Goal: Transaction & Acquisition: Purchase product/service

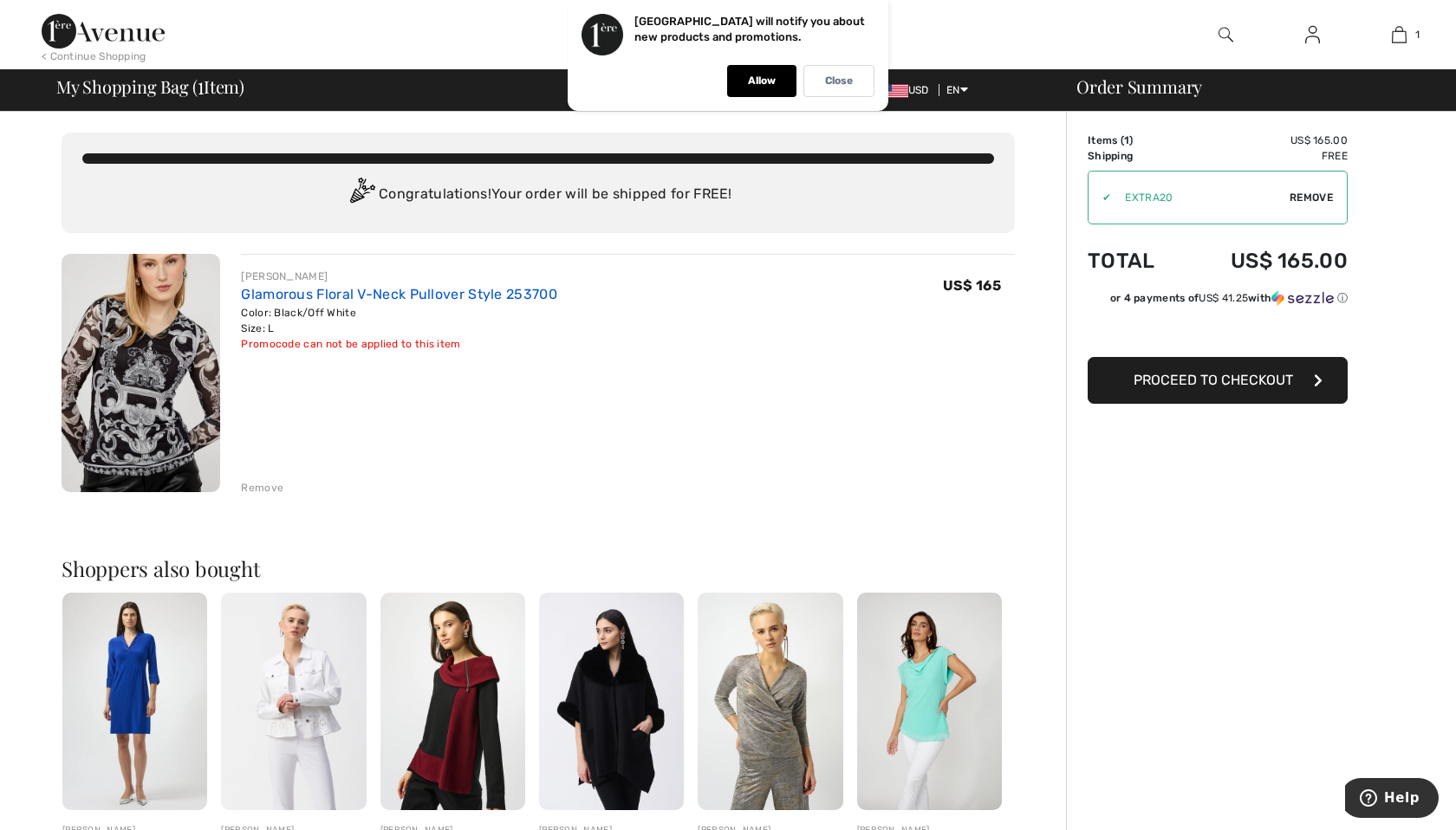
click at [307, 291] on link "Glamorous Floral V-Neck Pullover Style 253700" at bounding box center [399, 294] width 317 height 16
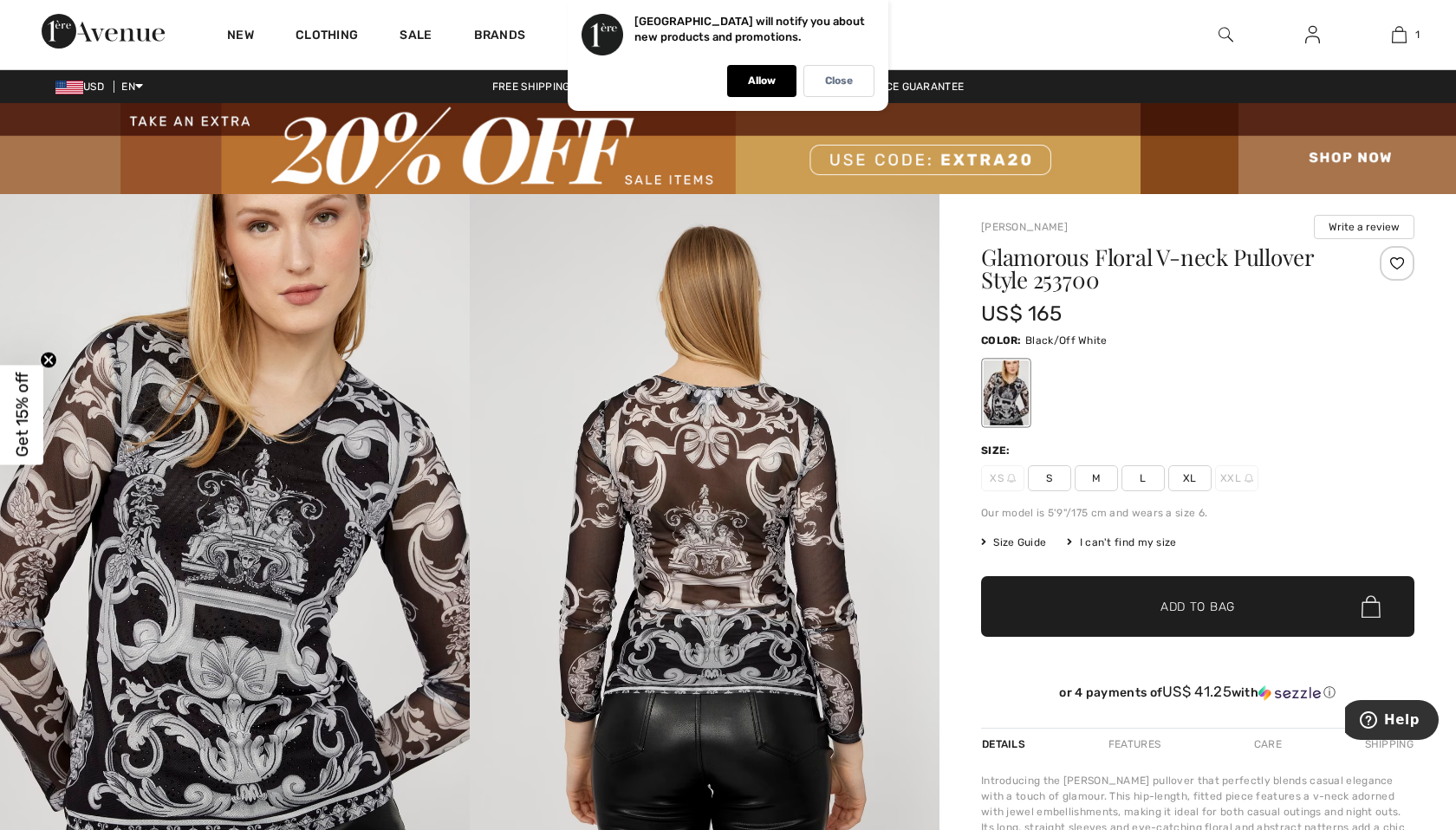
click at [89, 86] on span "USD" at bounding box center [82, 86] width 55 height 12
click at [105, 80] on span "USD" at bounding box center [82, 86] width 55 height 12
click at [79, 87] on img at bounding box center [69, 87] width 28 height 14
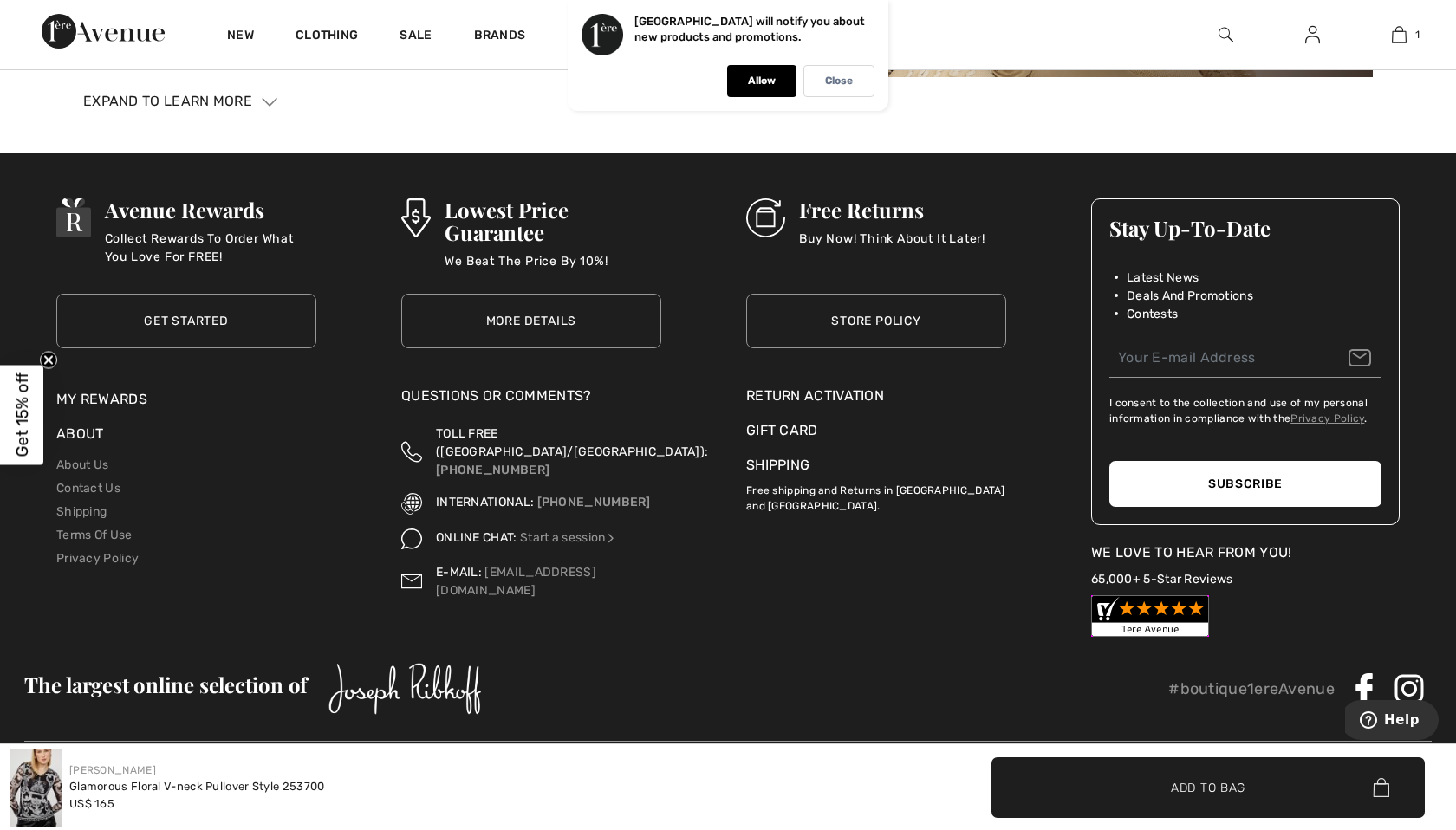
scroll to position [2928, 0]
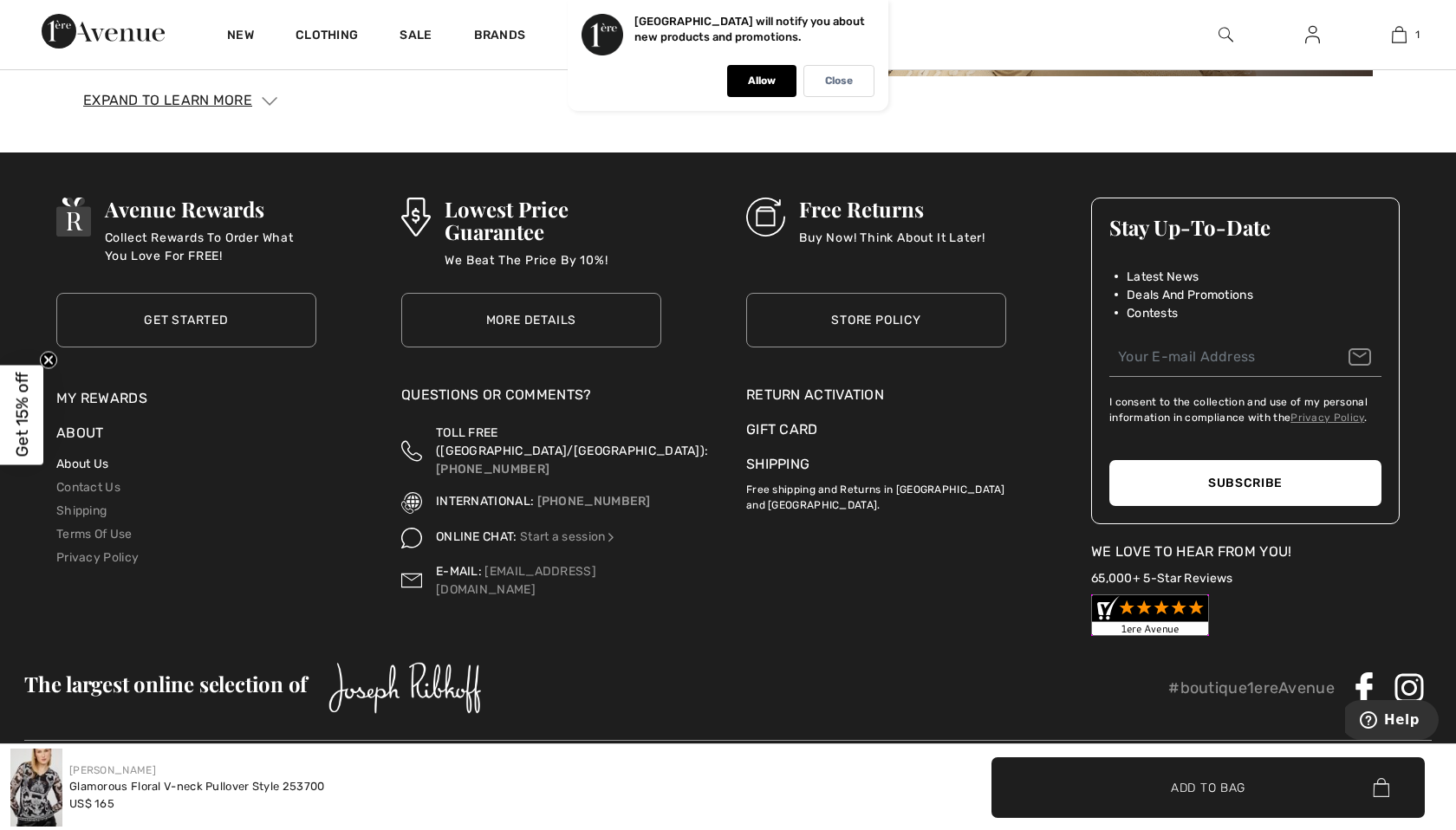
click at [82, 467] on link "About Us" at bounding box center [82, 464] width 52 height 14
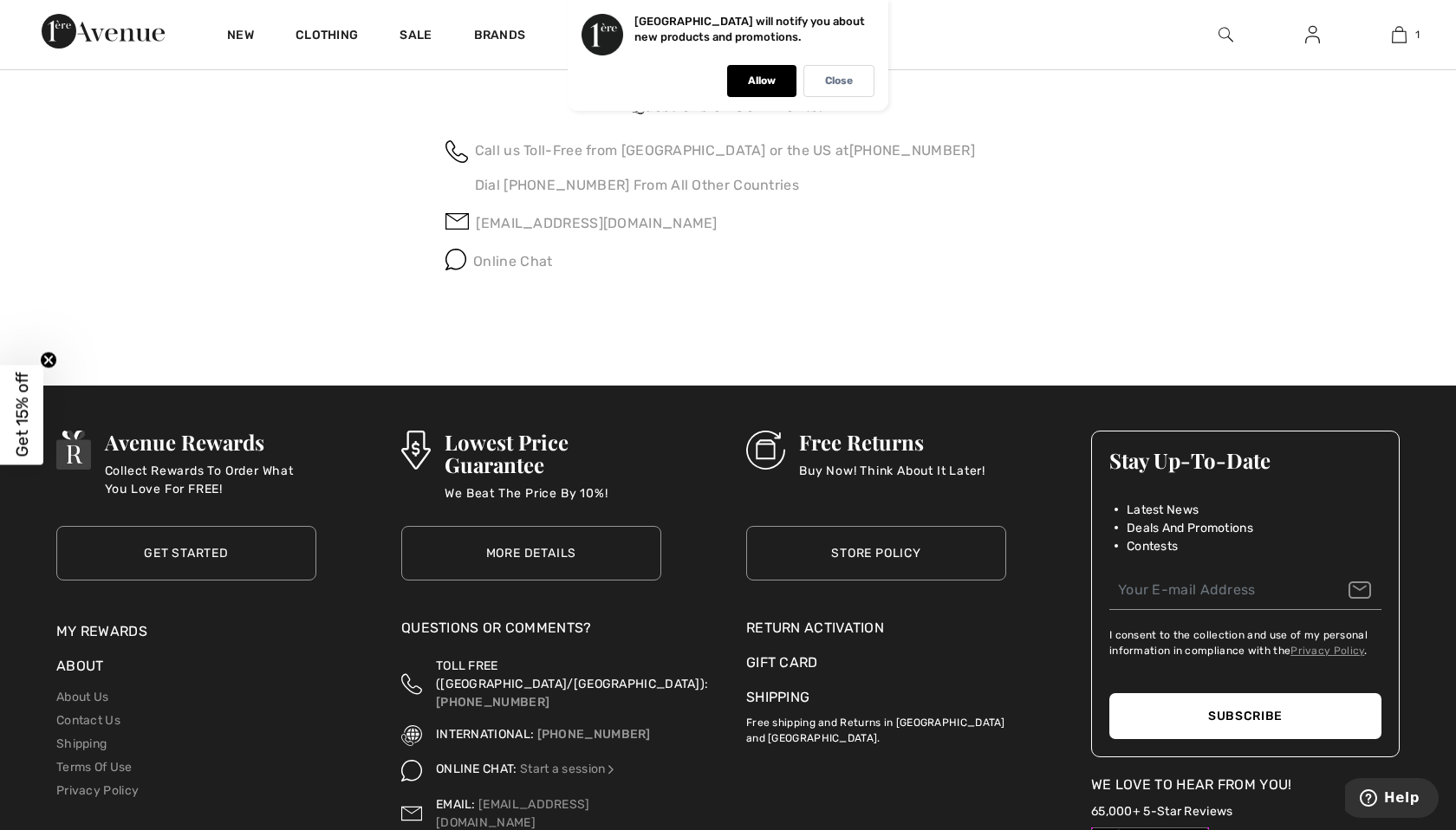
scroll to position [1907, 0]
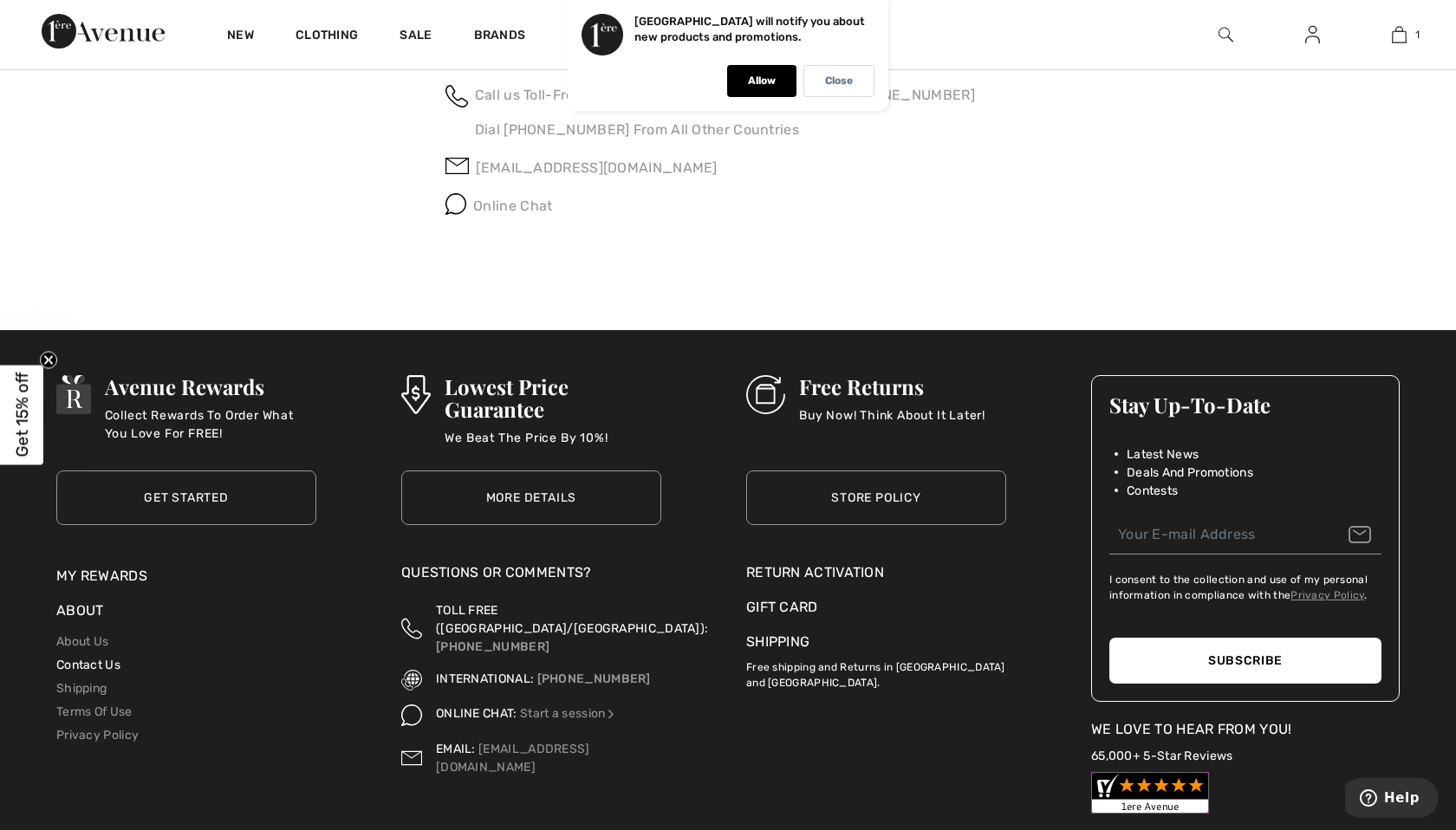
click at [74, 662] on link "Contact Us" at bounding box center [88, 665] width 64 height 14
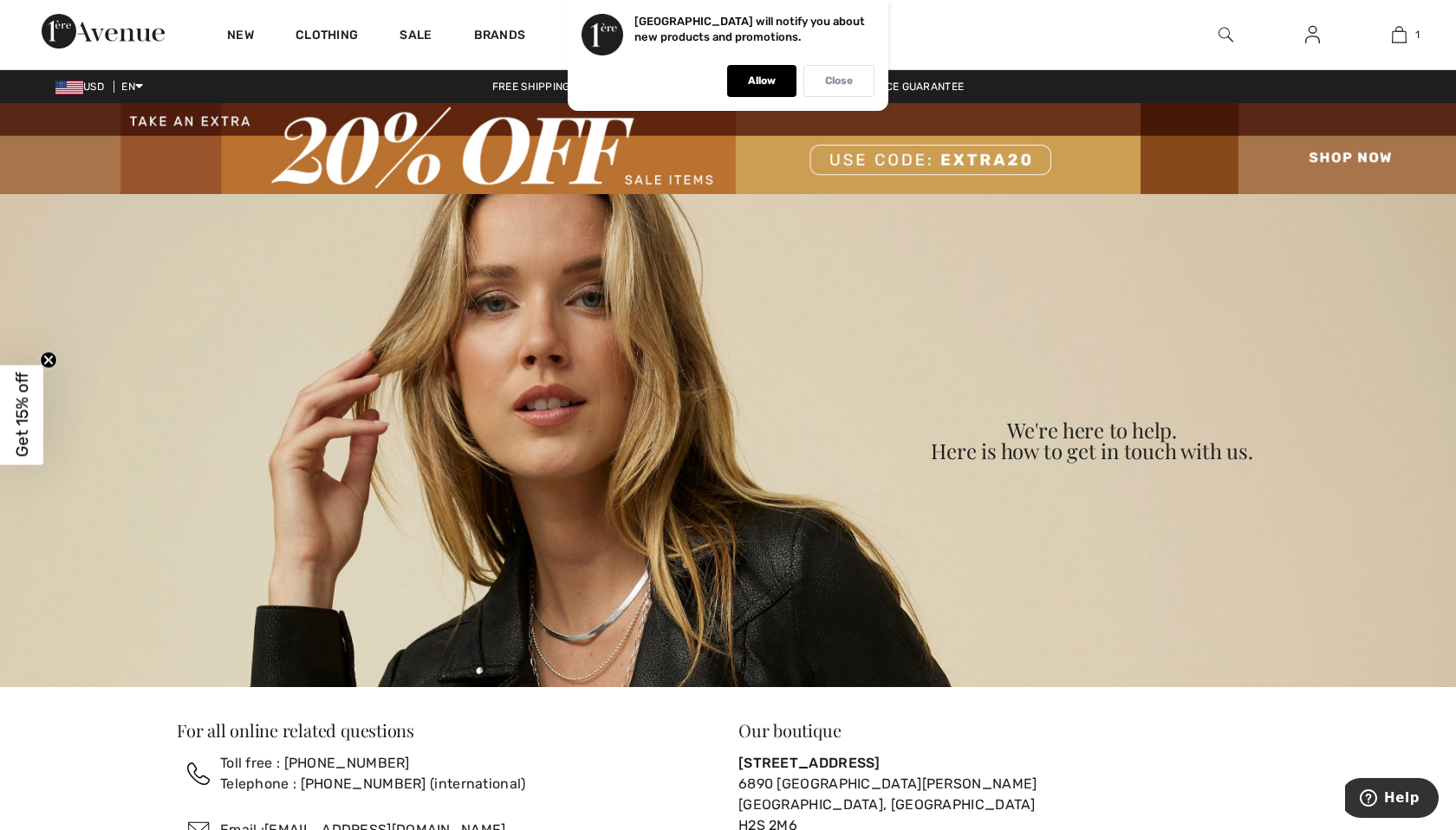
click at [846, 82] on p "Close" at bounding box center [839, 80] width 28 height 13
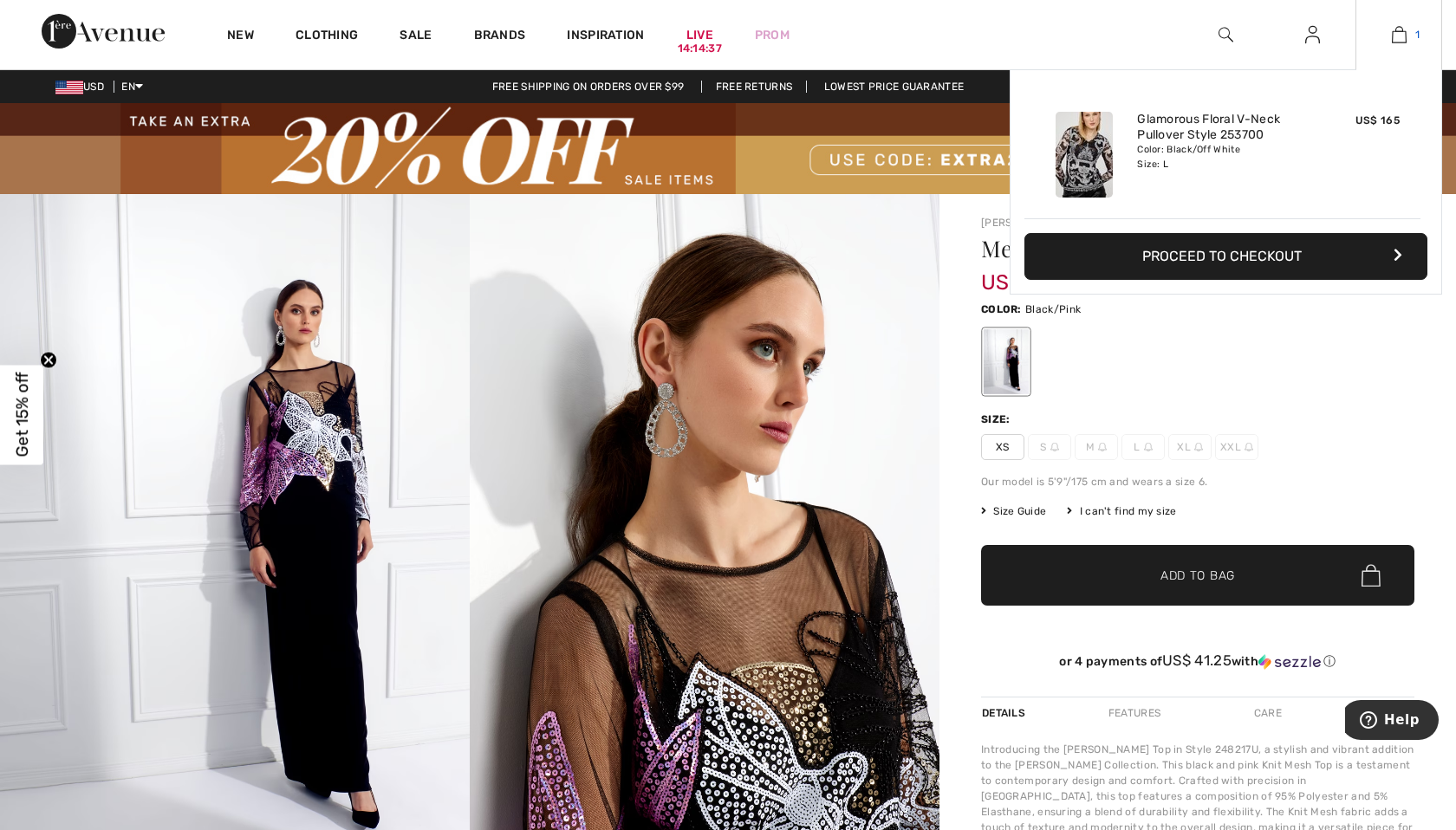
click at [1404, 30] on img at bounding box center [1399, 34] width 14 height 21
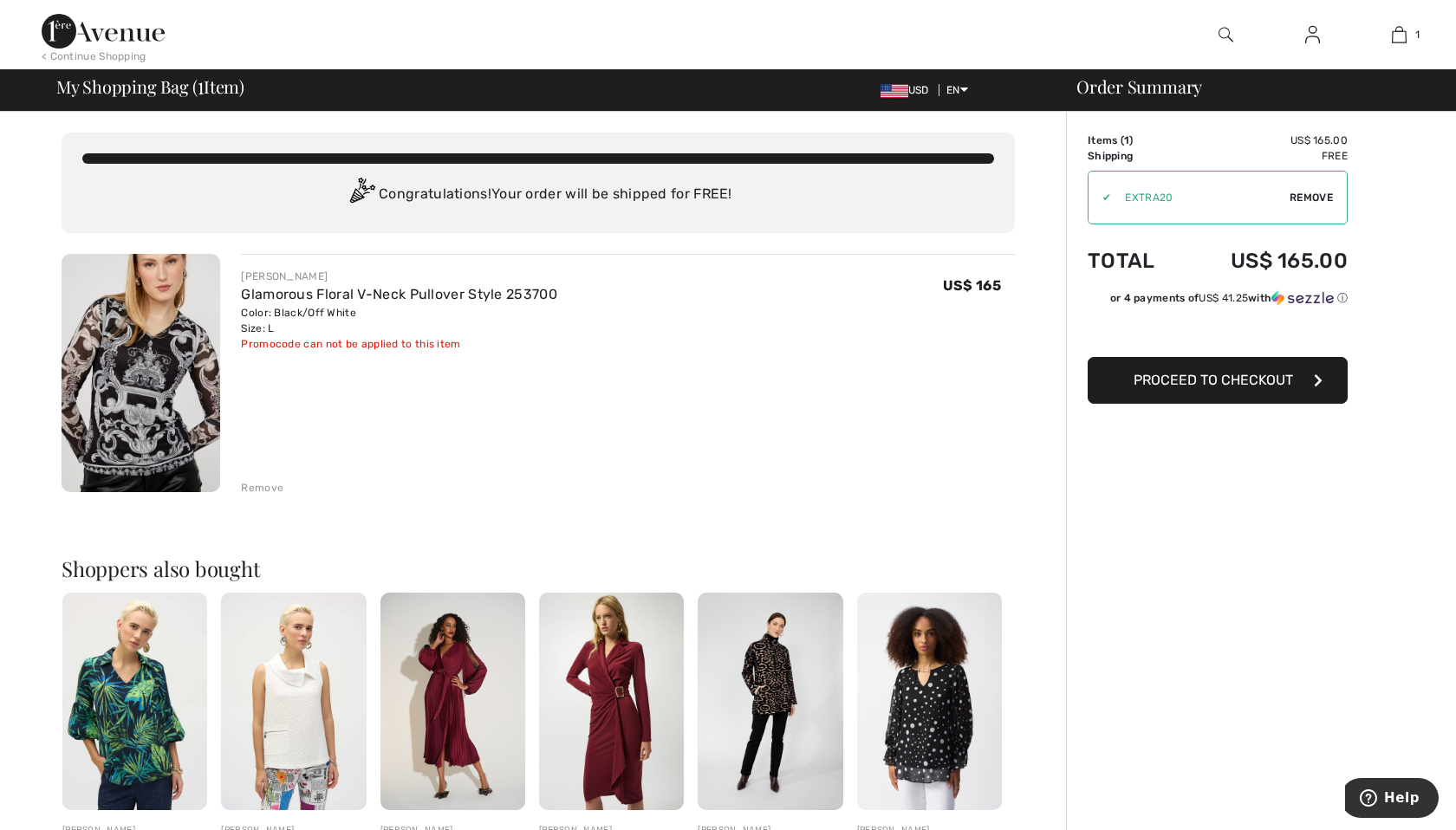
click at [857, 428] on div "[PERSON_NAME] Glamorous Floral V-Neck Pullover Style 253700 Color: Black/Off Wh…" at bounding box center [628, 374] width 774 height 241
click at [1206, 387] on span "Proceed to Checkout" at bounding box center [1214, 380] width 159 height 16
